Goal: Find specific page/section: Find specific page/section

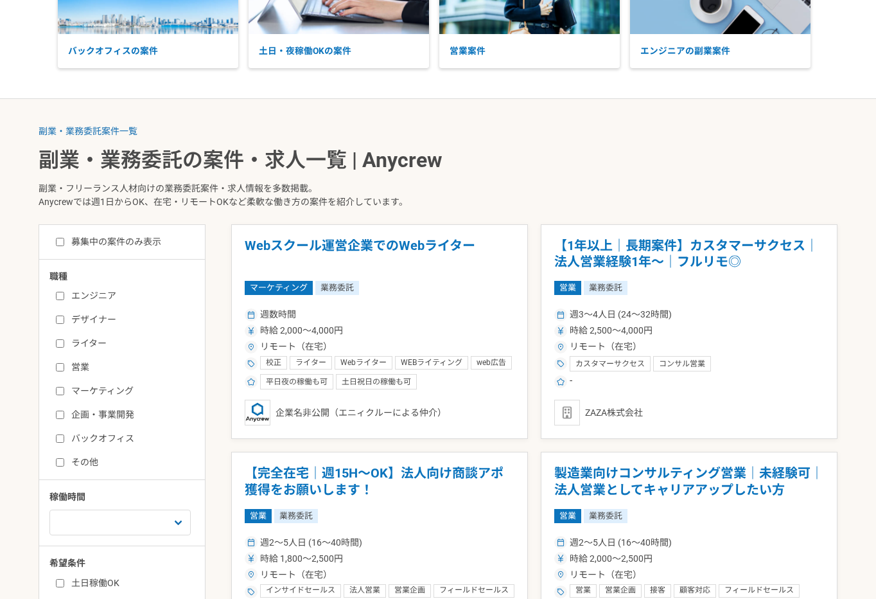
scroll to position [154, 0]
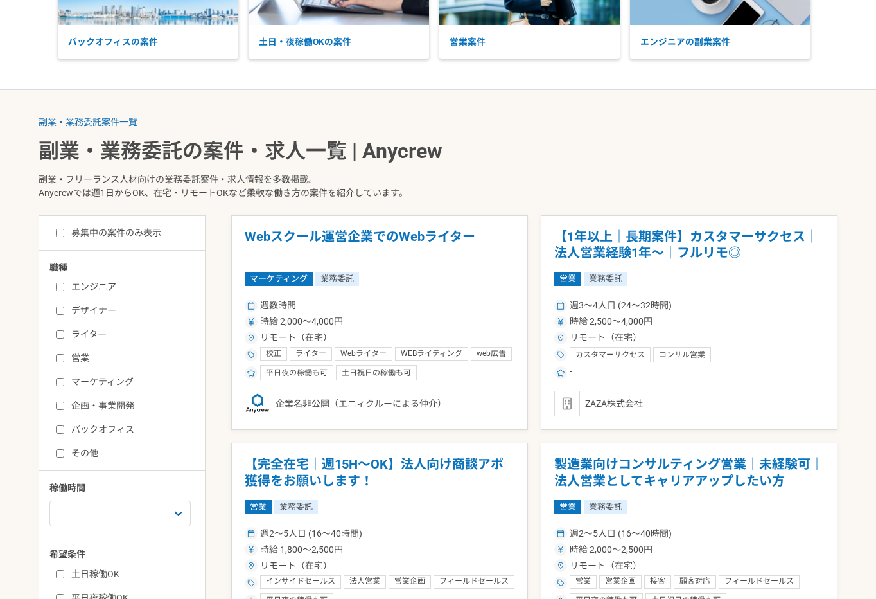
click at [59, 335] on input "ライター" at bounding box center [60, 334] width 8 height 8
checkbox input "true"
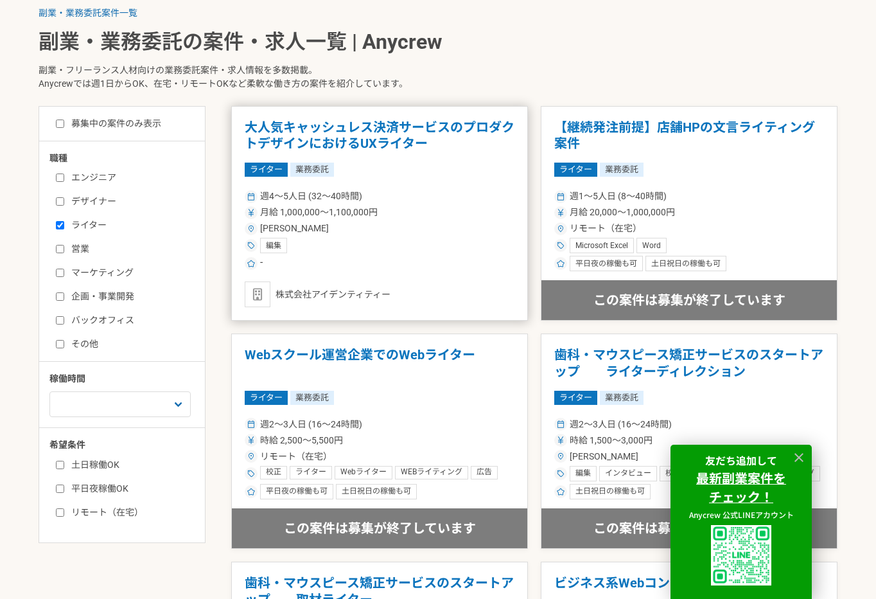
scroll to position [257, 0]
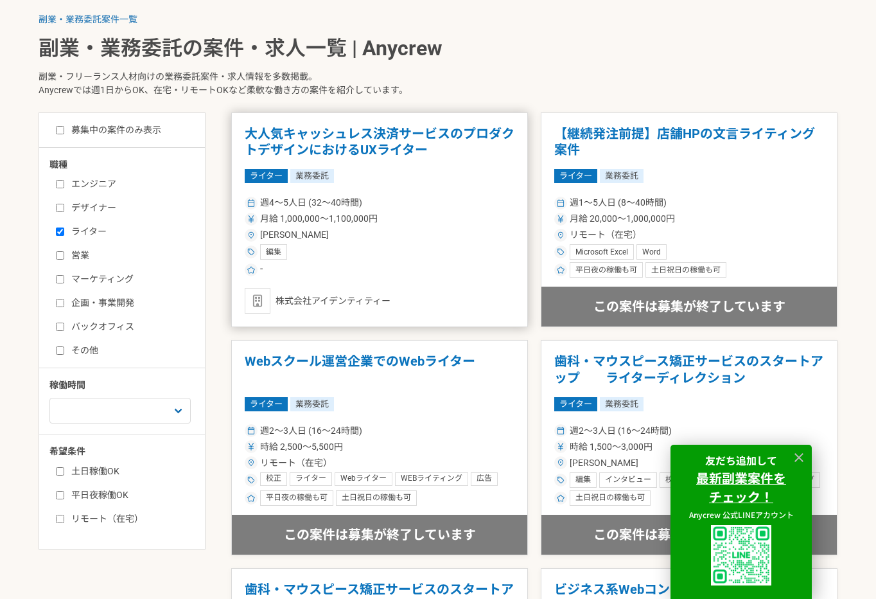
click at [367, 161] on article "大人気キャッシュレス決済サービスのプロダクトデザインにおけるUXライター ライター 業務委託 週4〜5人日 (32〜40時間) 月給 1,000,000〜1,…" at bounding box center [379, 219] width 297 height 215
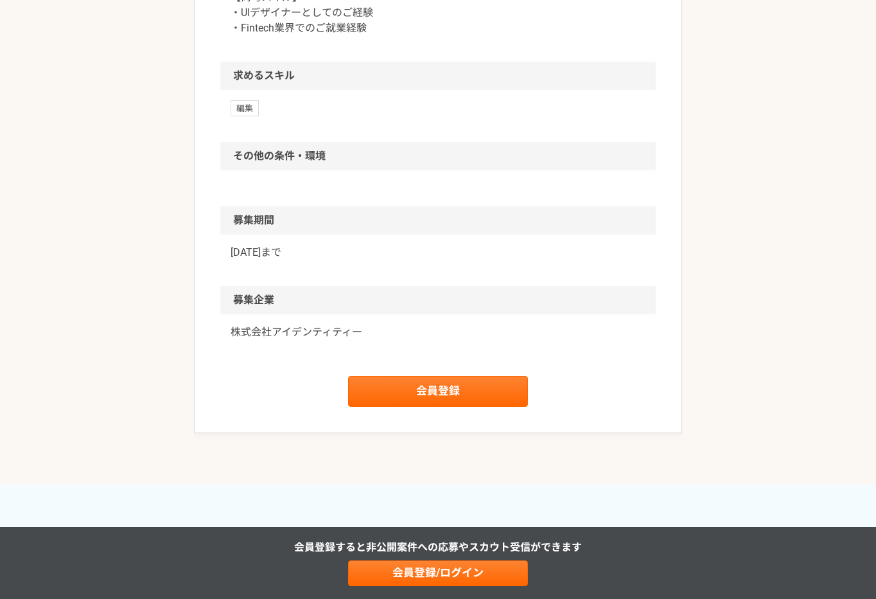
scroll to position [796, 0]
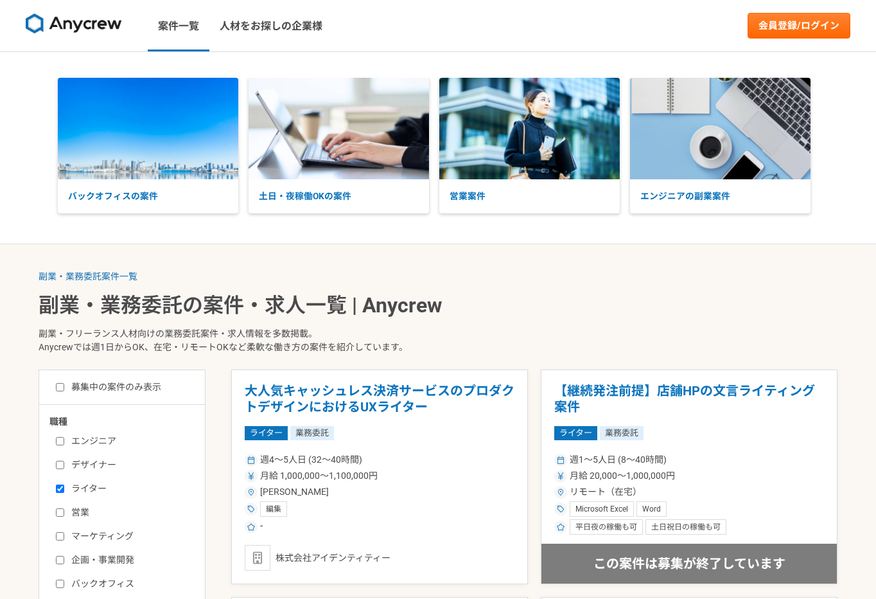
scroll to position [154, 0]
